Goal: Obtain resource: Obtain resource

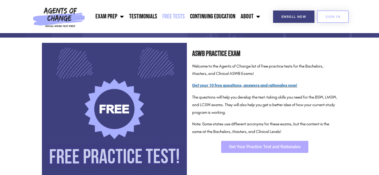
scroll to position [73, 0]
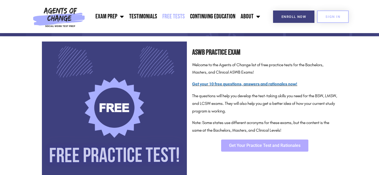
click at [279, 144] on span "Get Your Practice Test and Rationales" at bounding box center [264, 146] width 71 height 4
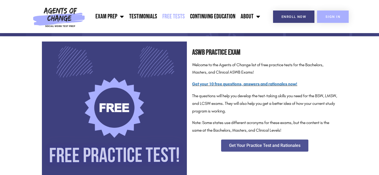
click at [335, 20] on link "SIGN IN" at bounding box center [333, 17] width 32 height 12
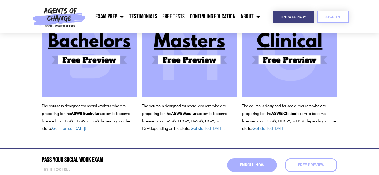
scroll to position [84, 0]
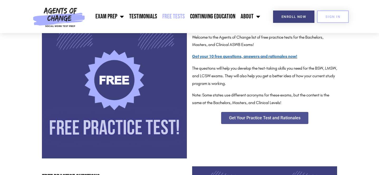
scroll to position [113, 0]
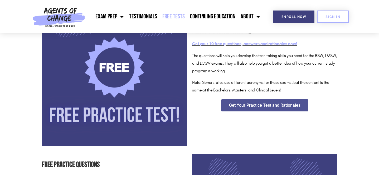
click at [264, 45] on link "Get your 10 free questions, answers and rationales now!" at bounding box center [244, 43] width 105 height 5
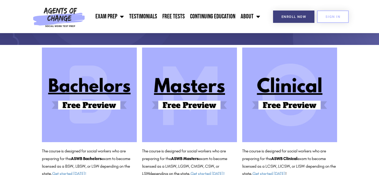
scroll to position [43, 0]
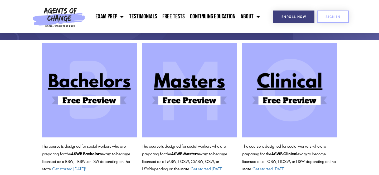
click at [74, 104] on img at bounding box center [89, 90] width 95 height 95
